Goal: Task Accomplishment & Management: Use online tool/utility

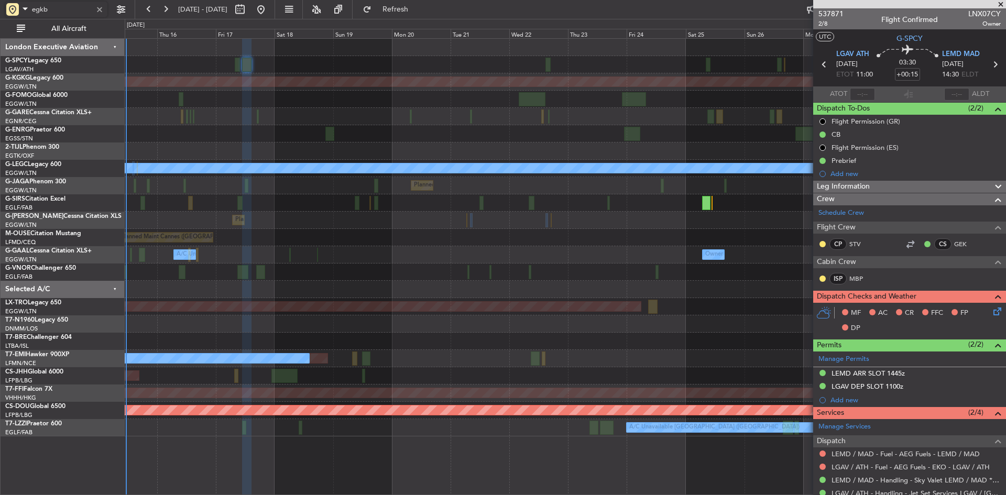
click at [97, 9] on div at bounding box center [100, 10] width 12 height 12
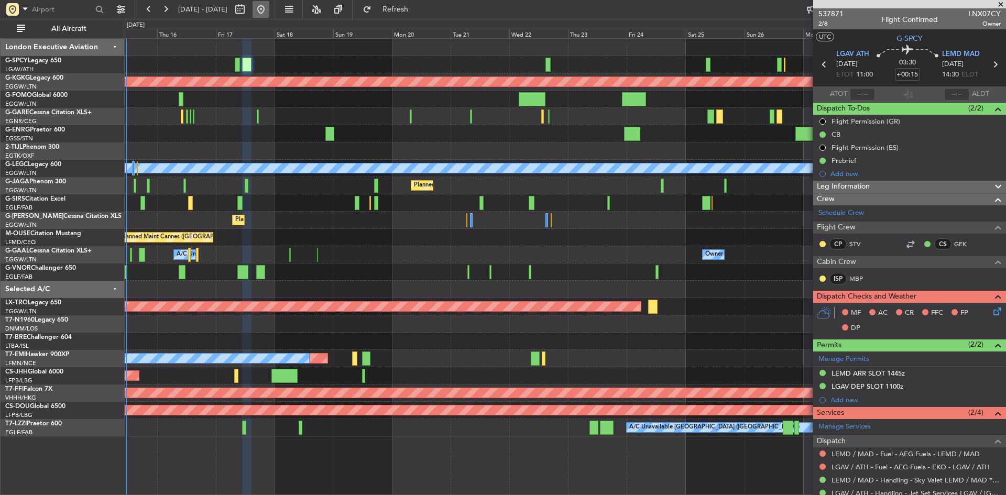
click at [269, 6] on button at bounding box center [261, 9] width 17 height 17
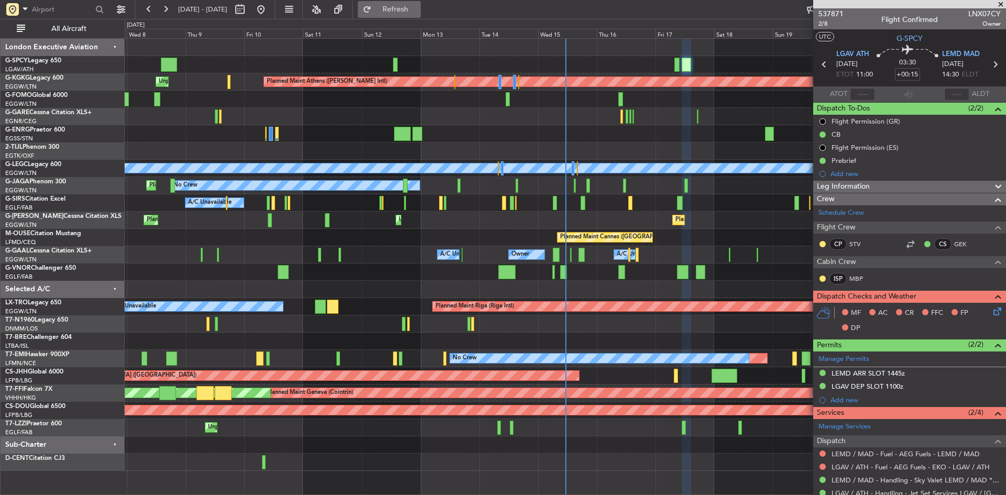
click at [418, 8] on span "Refresh" at bounding box center [396, 9] width 44 height 7
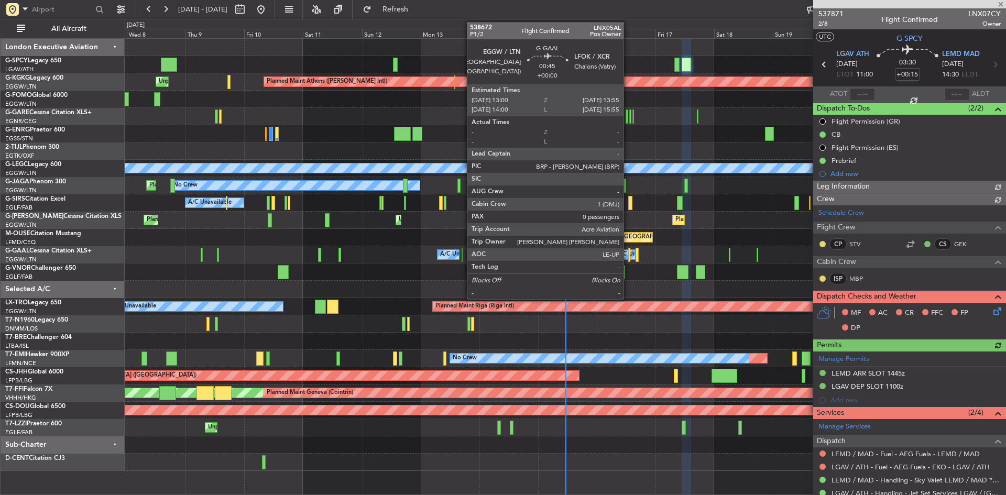
click at [628, 255] on div at bounding box center [629, 255] width 3 height 14
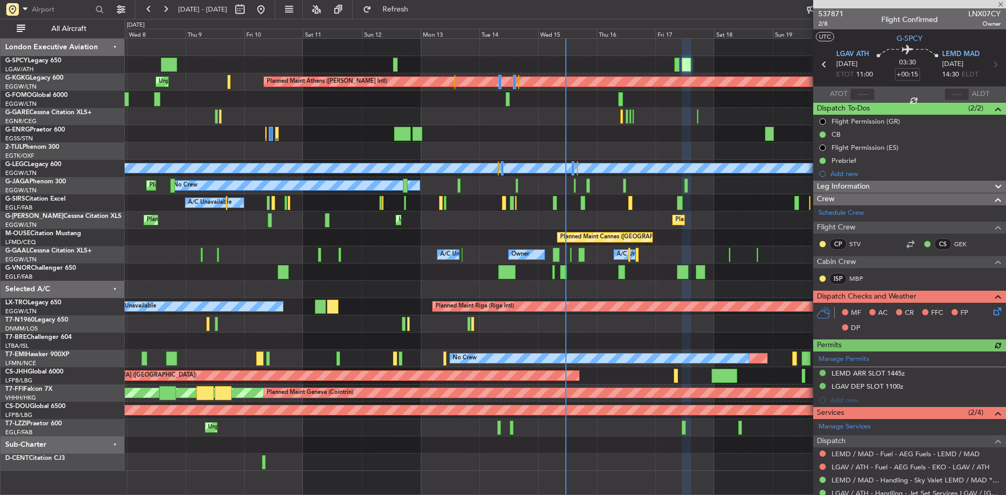
type input "0"
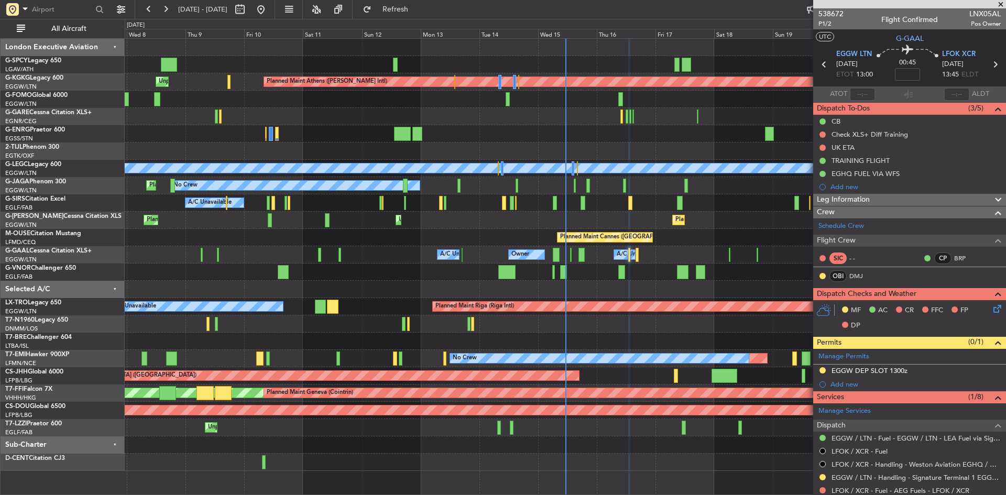
scroll to position [122, 0]
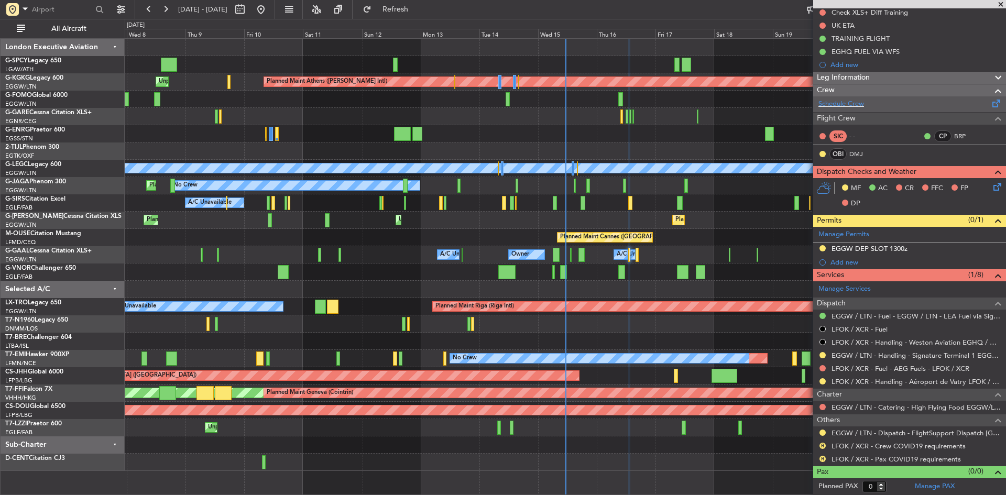
click at [855, 109] on div "Schedule Crew" at bounding box center [909, 104] width 193 height 16
click at [945, 487] on link "Manage PAX" at bounding box center [935, 487] width 40 height 10
click at [418, 9] on span "Refresh" at bounding box center [396, 9] width 44 height 7
